Goal: Task Accomplishment & Management: Use online tool/utility

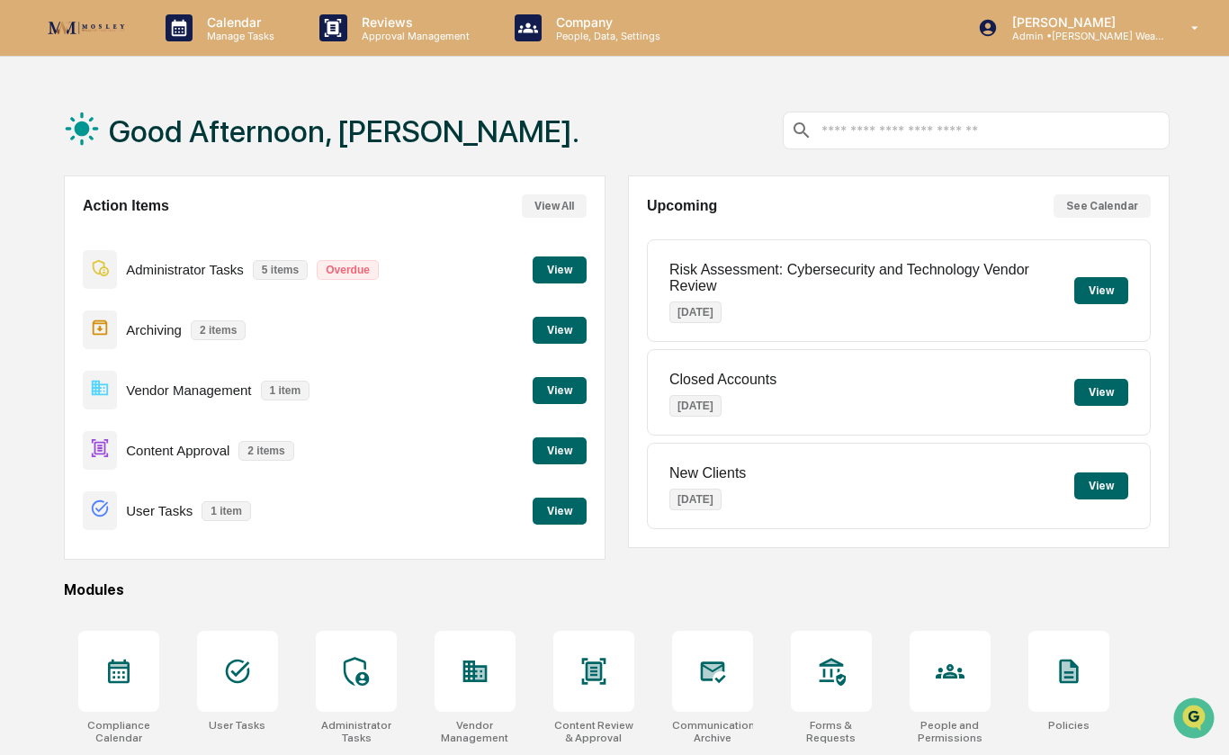
click at [560, 448] on button "View" at bounding box center [560, 450] width 54 height 27
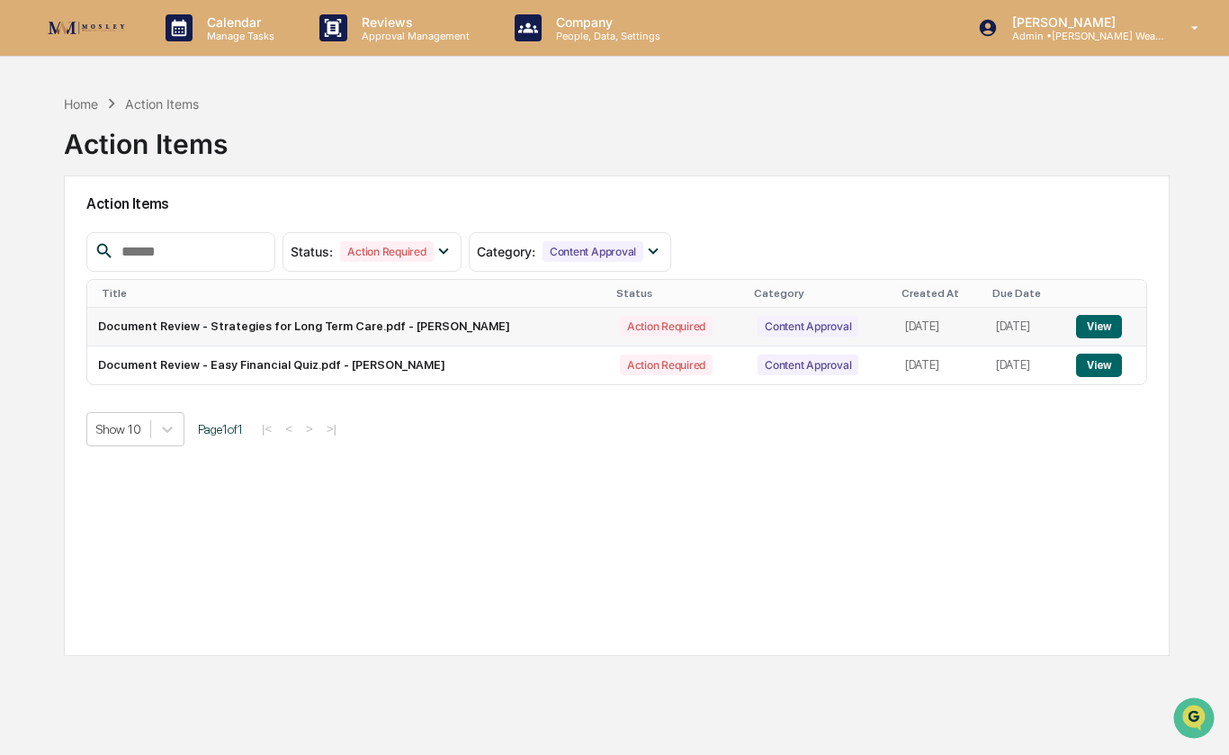
click at [1109, 338] on button "View" at bounding box center [1099, 326] width 46 height 23
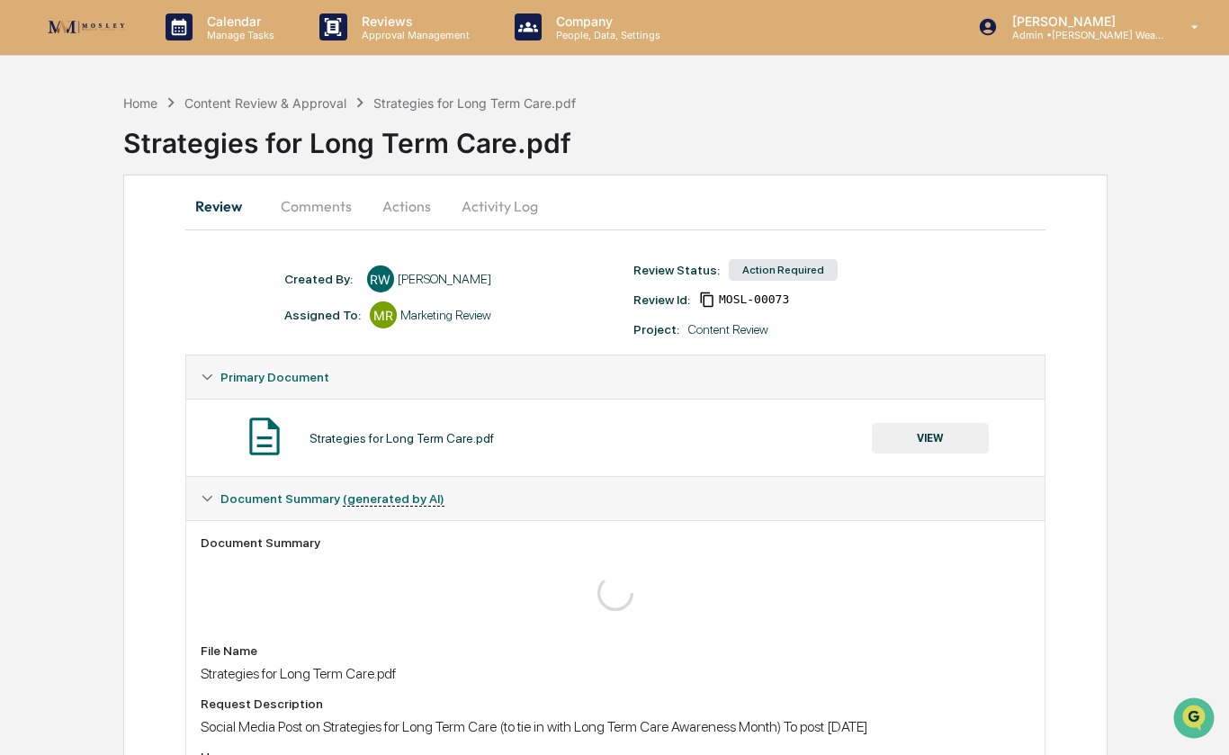
scroll to position [57, 0]
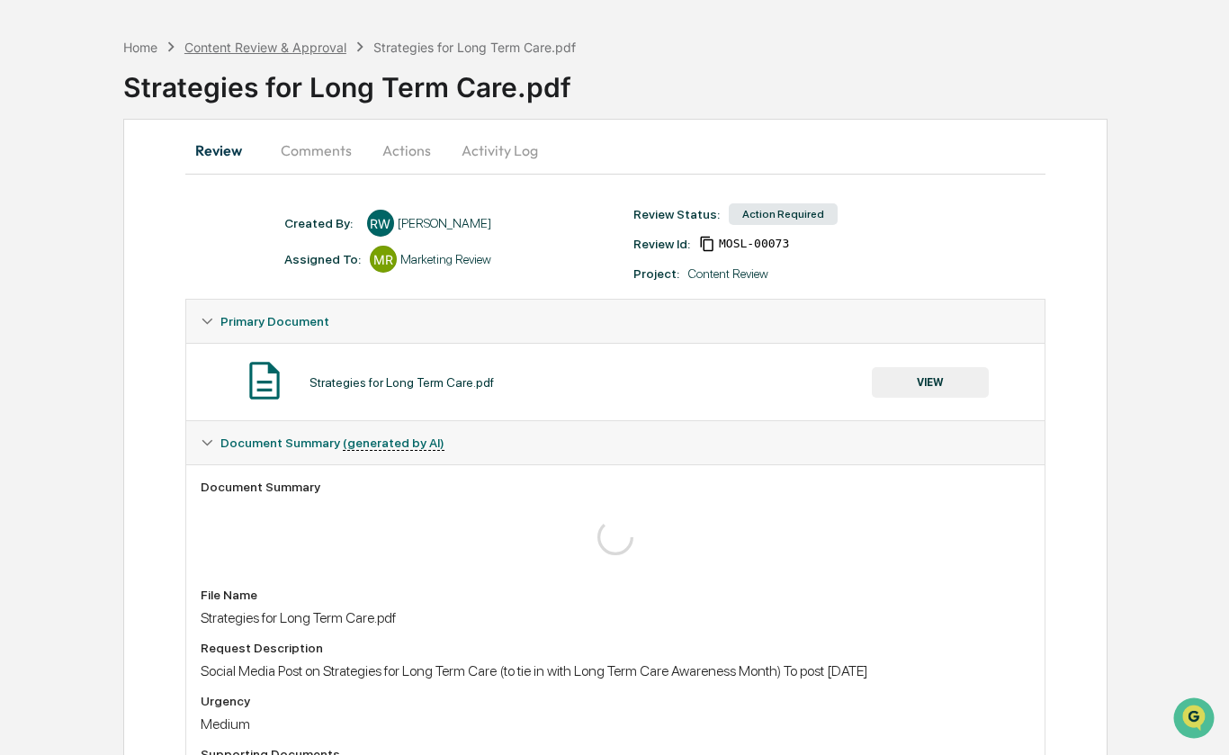
click at [299, 51] on div "Content Review & Approval" at bounding box center [265, 47] width 162 height 15
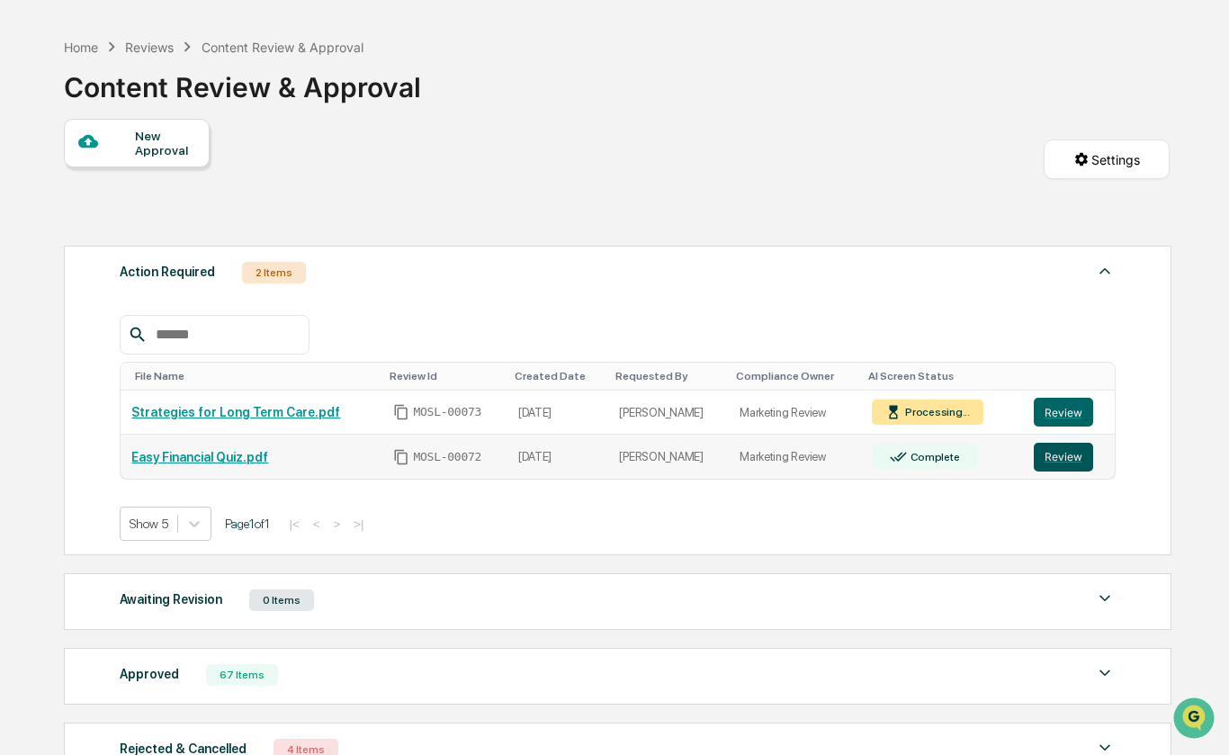
click at [1060, 471] on button "Review" at bounding box center [1063, 457] width 59 height 29
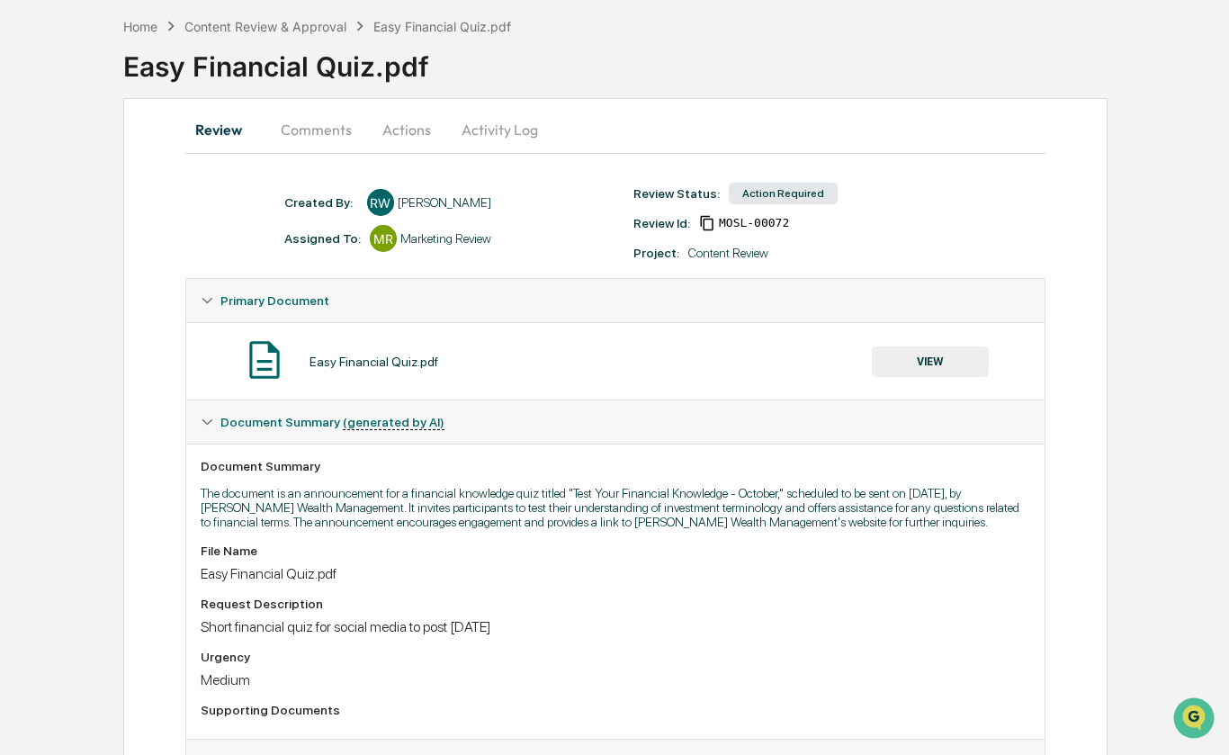
scroll to position [16, 0]
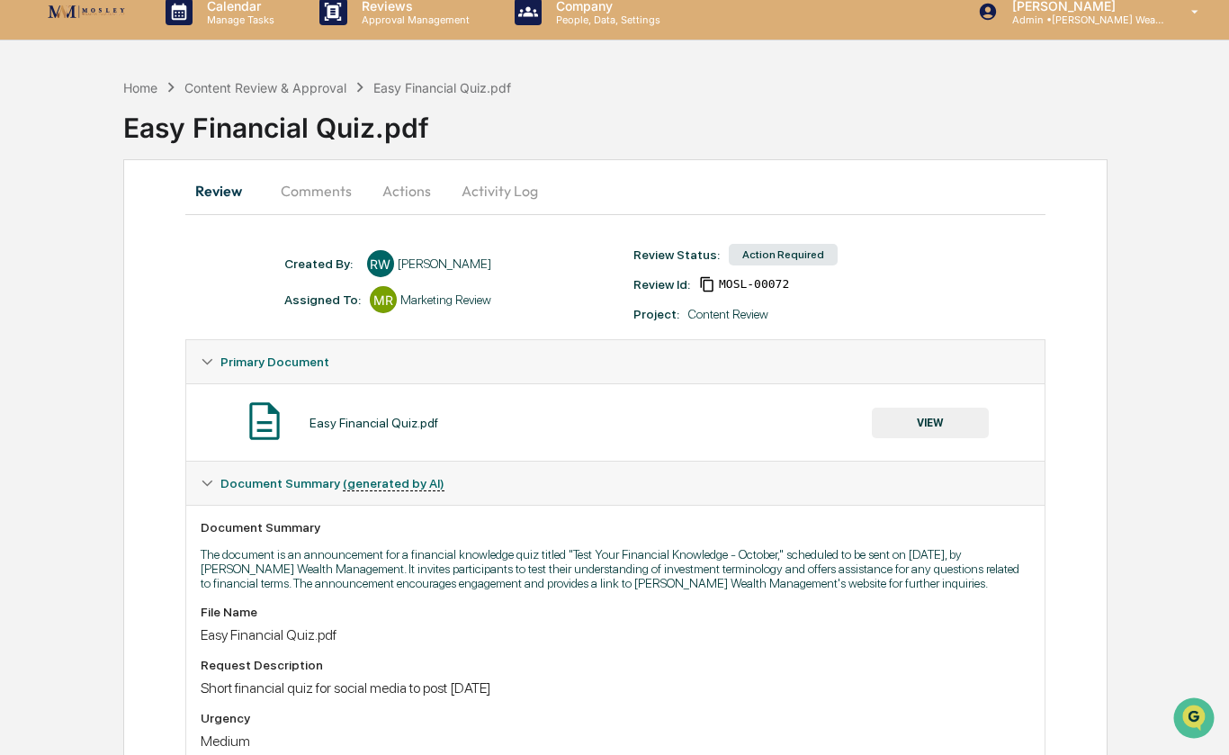
click at [417, 193] on button "Actions" at bounding box center [406, 190] width 81 height 43
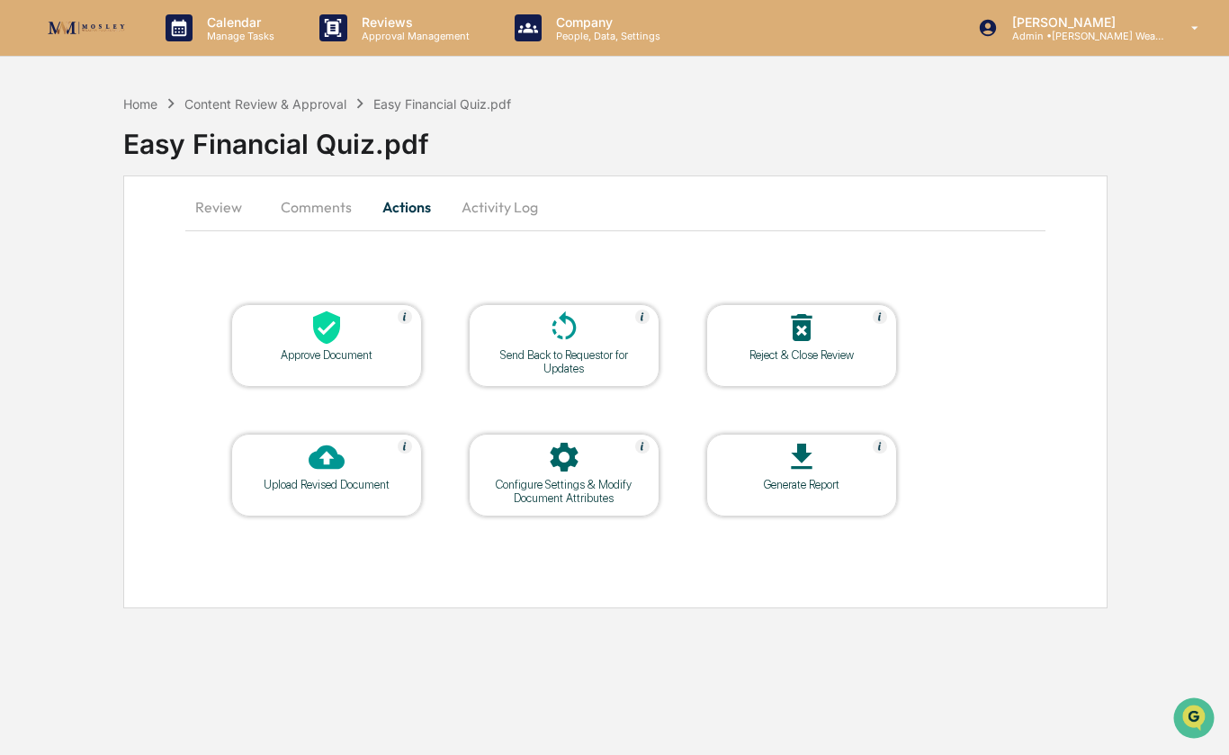
click at [378, 343] on div at bounding box center [327, 329] width 180 height 39
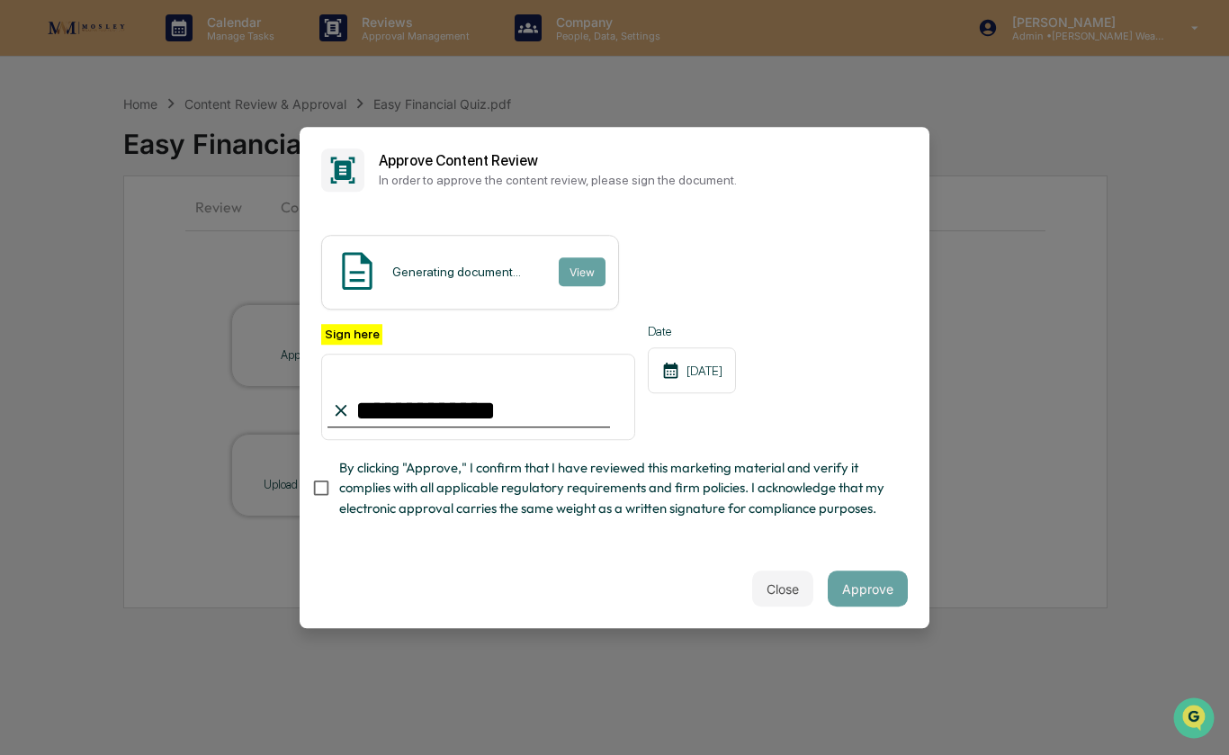
type input "**********"
click at [875, 606] on button "Approve" at bounding box center [868, 588] width 80 height 36
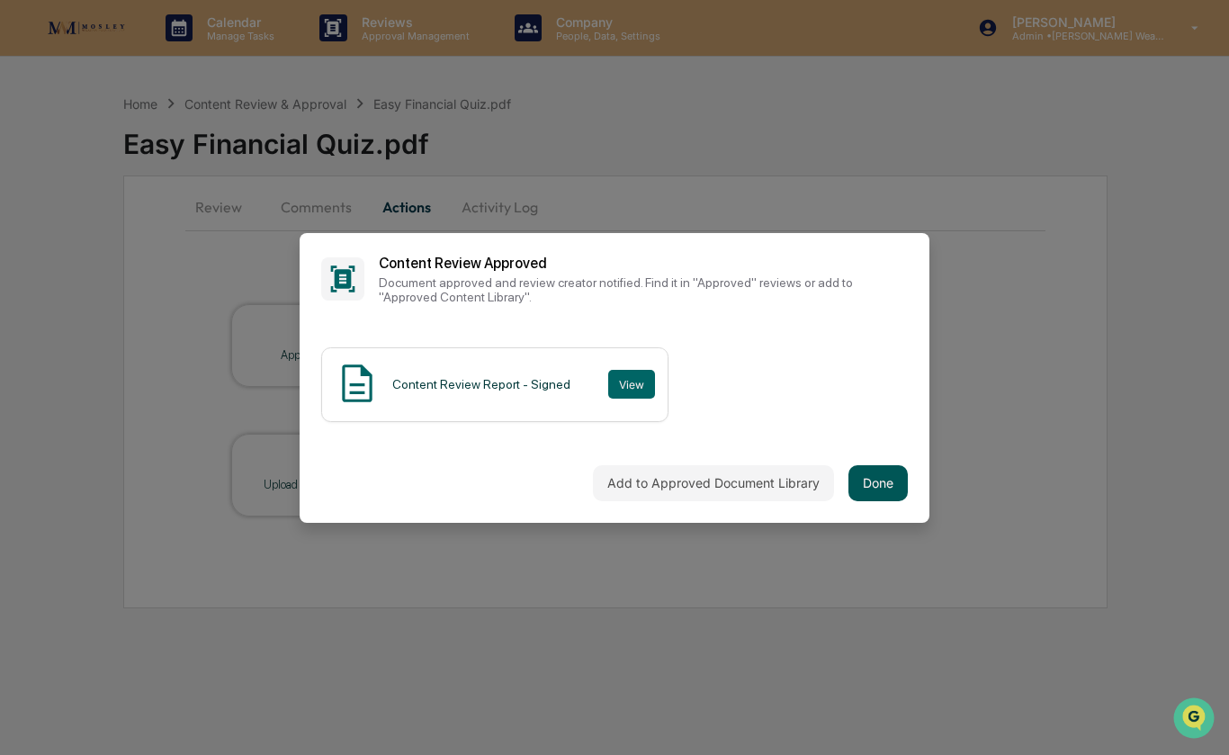
click at [887, 501] on button "Done" at bounding box center [877, 483] width 59 height 36
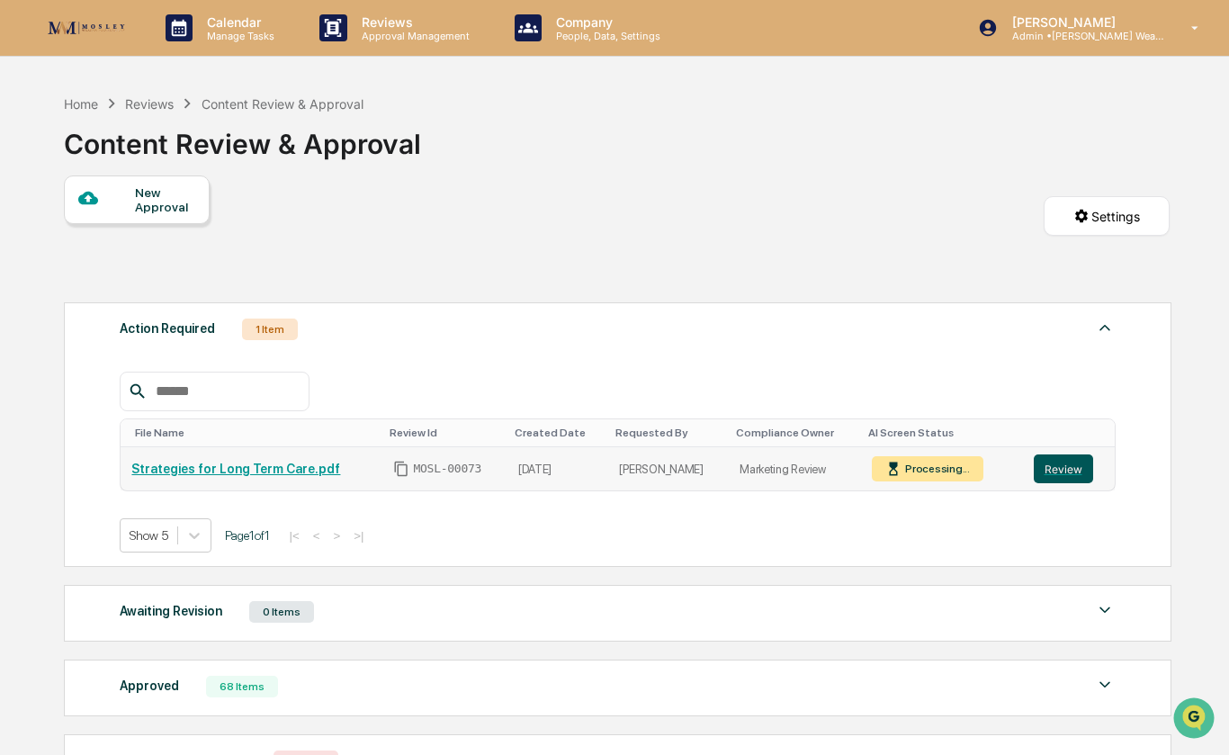
click at [1069, 480] on button "Review" at bounding box center [1063, 468] width 59 height 29
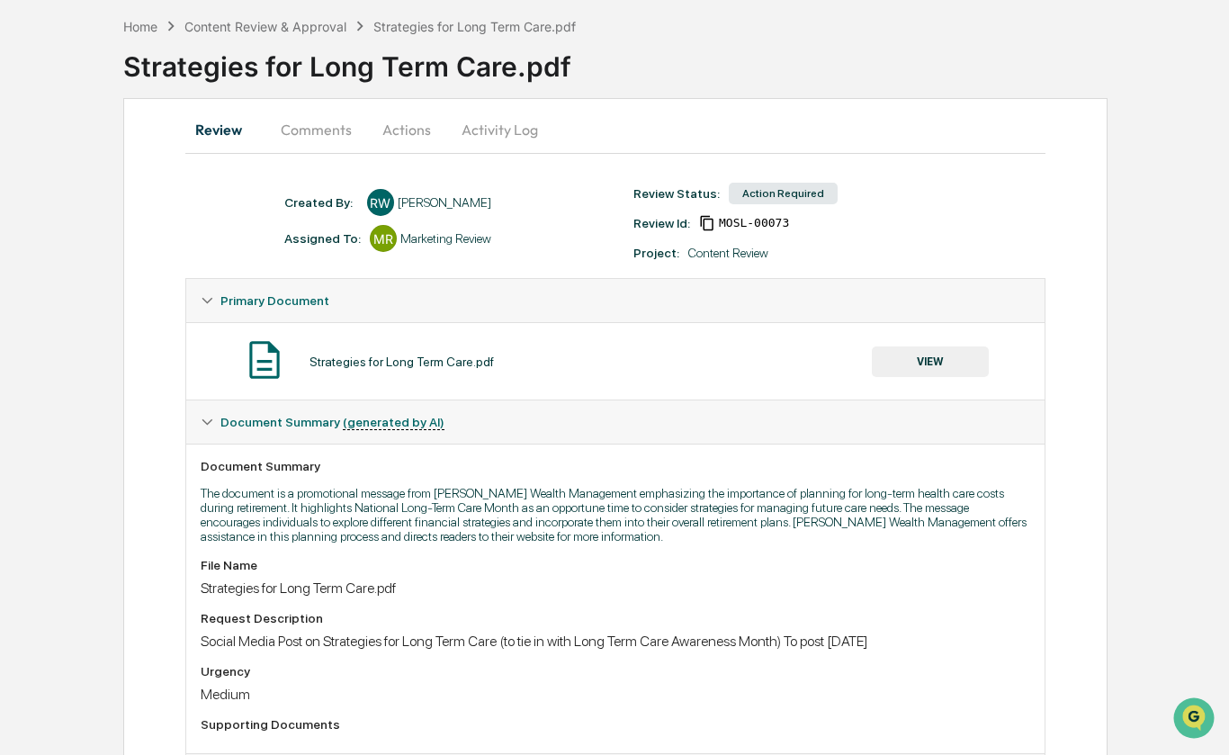
scroll to position [78, 0]
click at [406, 131] on button "Actions" at bounding box center [406, 128] width 81 height 43
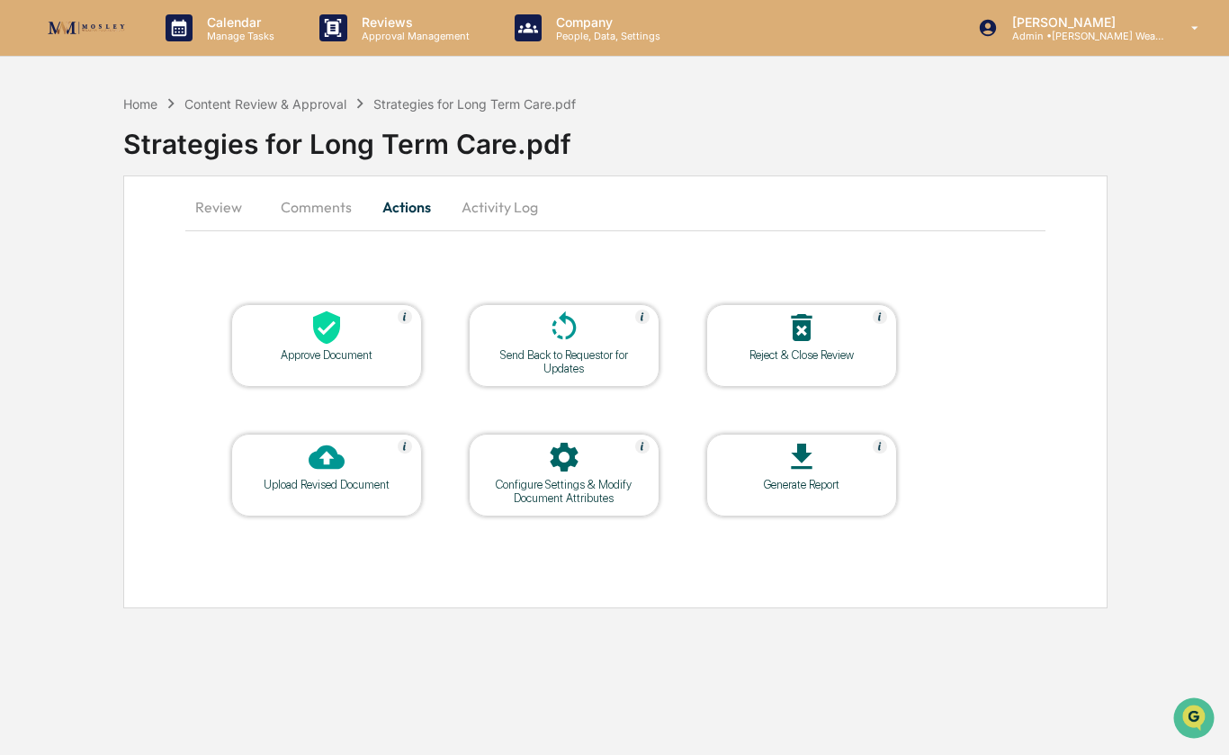
click at [364, 310] on div at bounding box center [327, 329] width 180 height 39
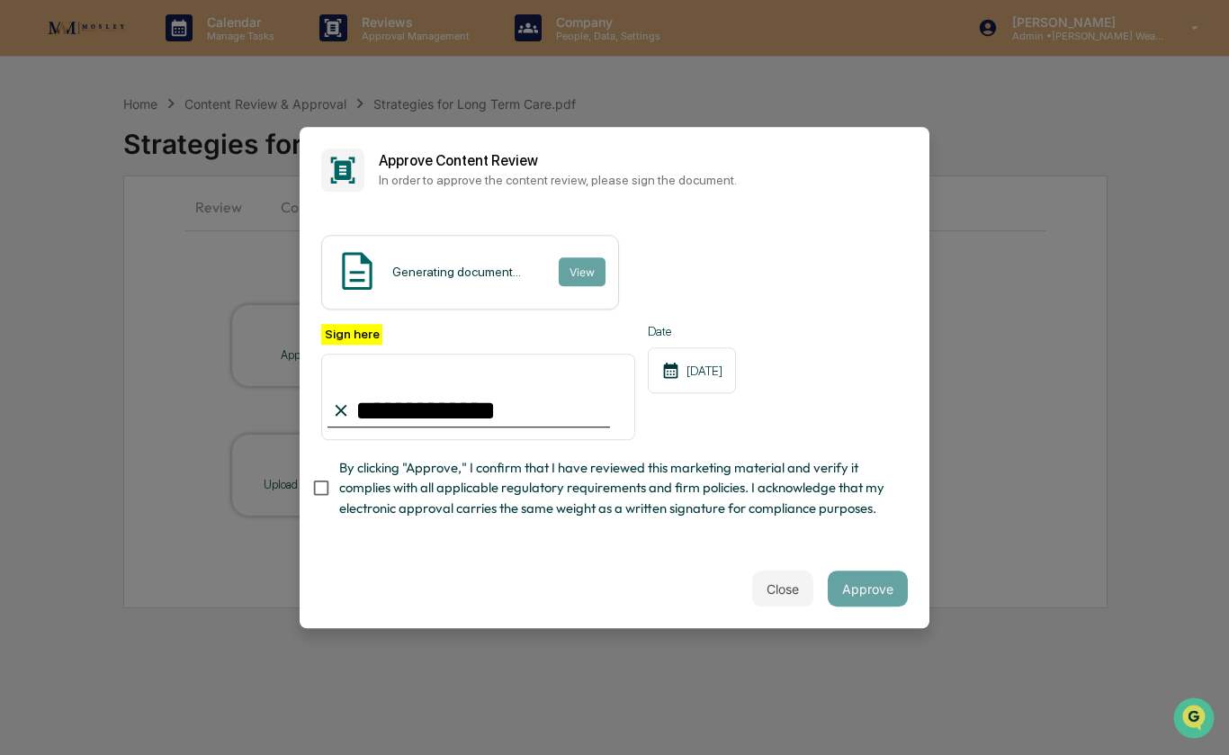
type input "**********"
click at [876, 576] on button "Approve" at bounding box center [868, 588] width 80 height 36
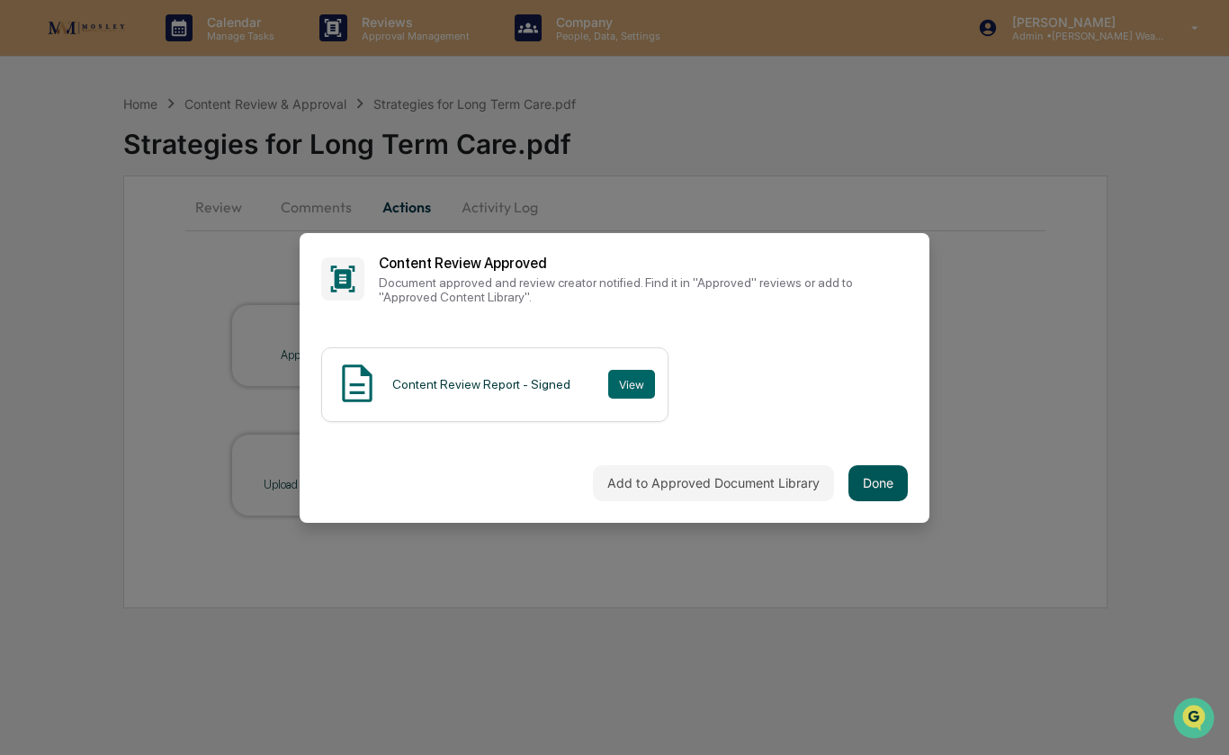
click at [883, 491] on button "Done" at bounding box center [877, 483] width 59 height 36
